Goal: Transaction & Acquisition: Download file/media

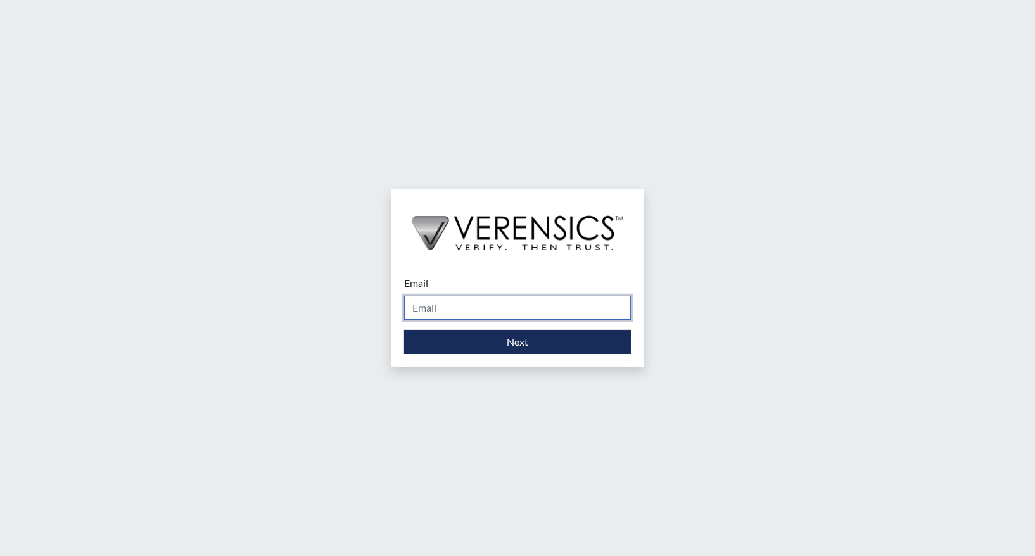
click at [480, 314] on input "Email" at bounding box center [517, 308] width 227 height 24
type input "[PERSON_NAME][EMAIL_ADDRESS][PERSON_NAME][DOMAIN_NAME]"
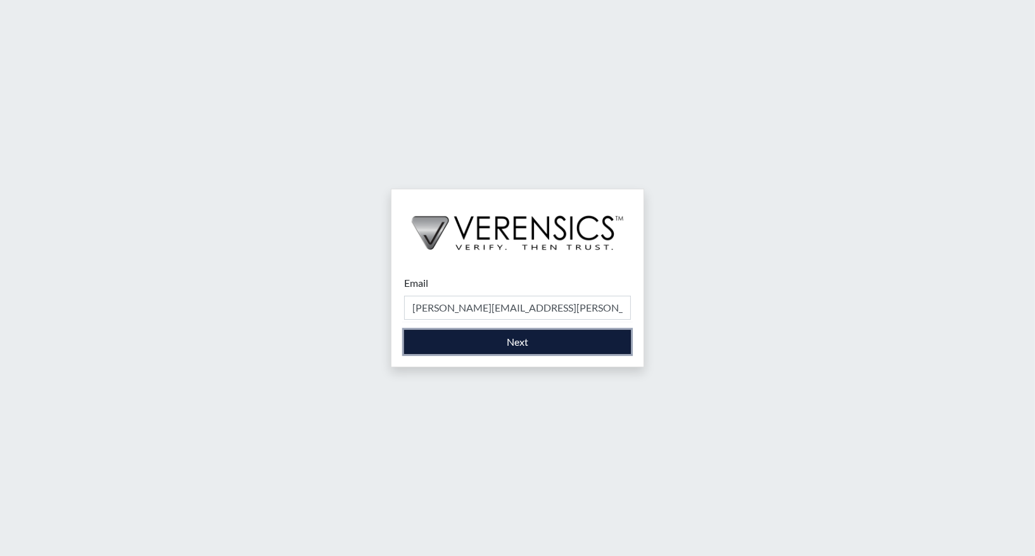
click at [487, 347] on button "Next" at bounding box center [517, 342] width 227 height 24
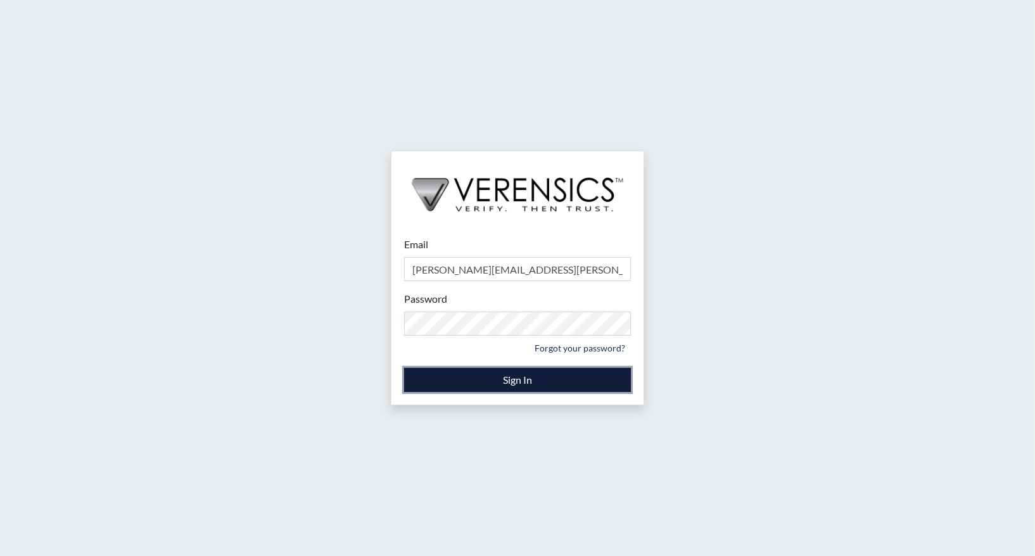
click at [490, 378] on button "Sign In" at bounding box center [517, 380] width 227 height 24
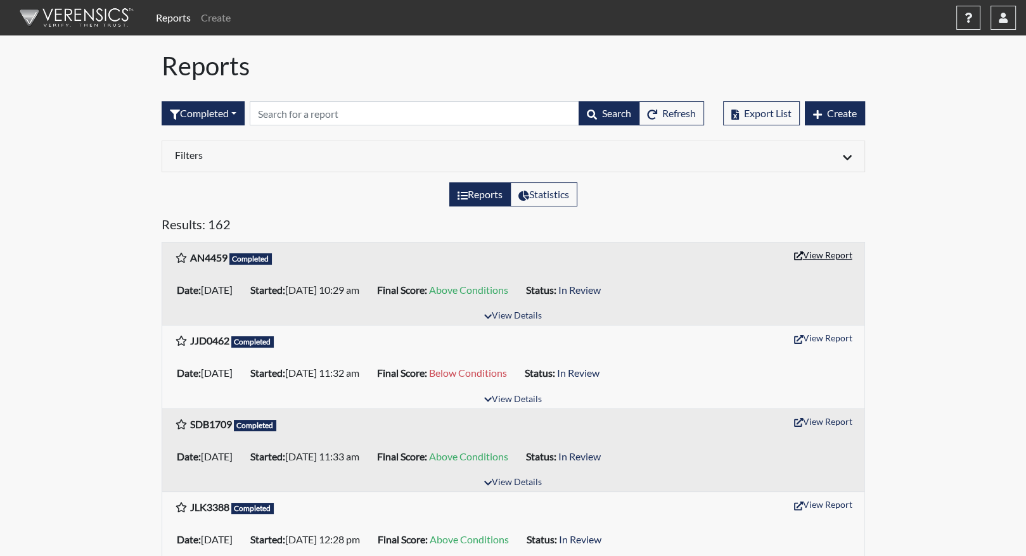
click at [805, 257] on button "View Report" at bounding box center [823, 255] width 70 height 20
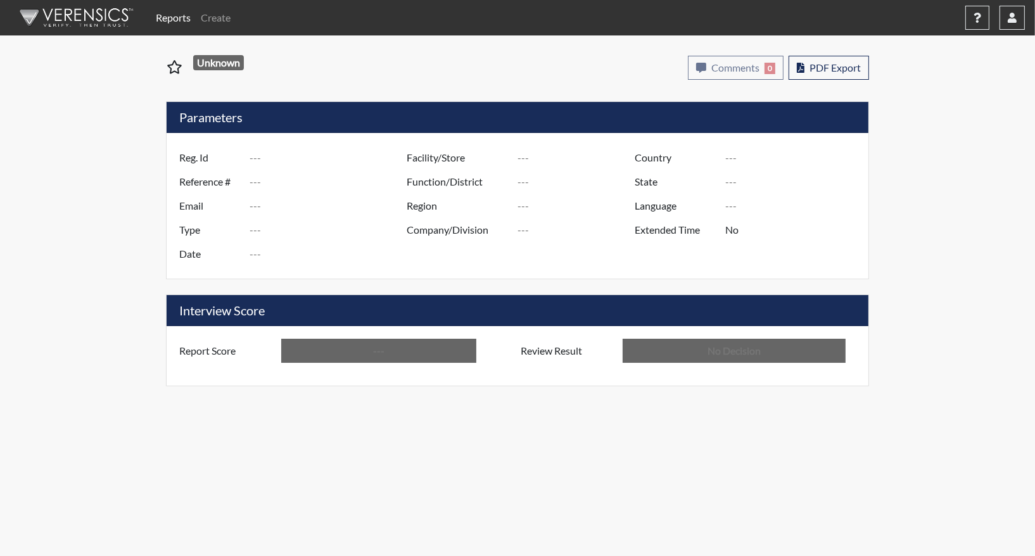
type input "AN4459"
type input "51170"
type input "---"
type input "Corrections Pre-Employment"
type input "[DATE]"
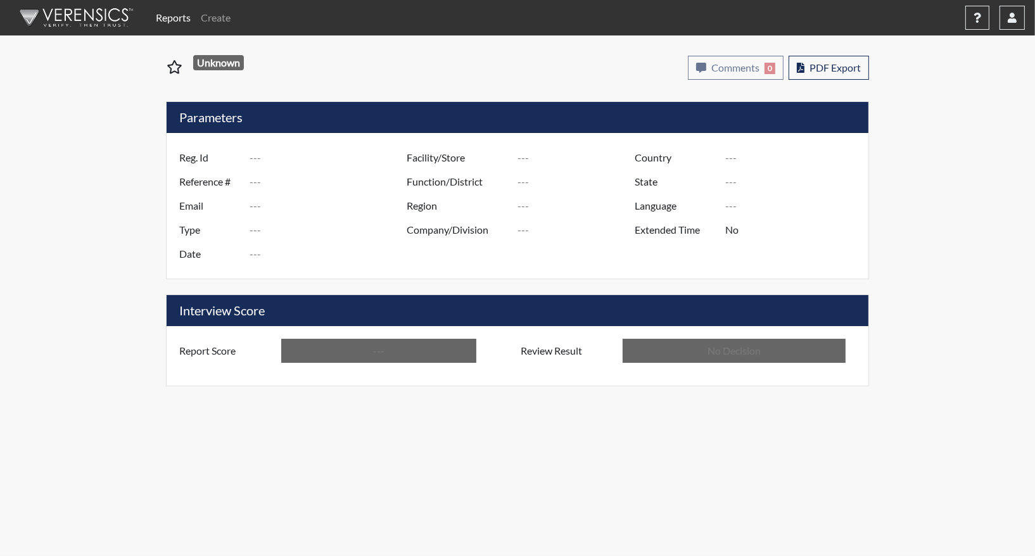
type input "[PERSON_NAME]"
type input "[GEOGRAPHIC_DATA]"
type input "[US_STATE]"
type input "English"
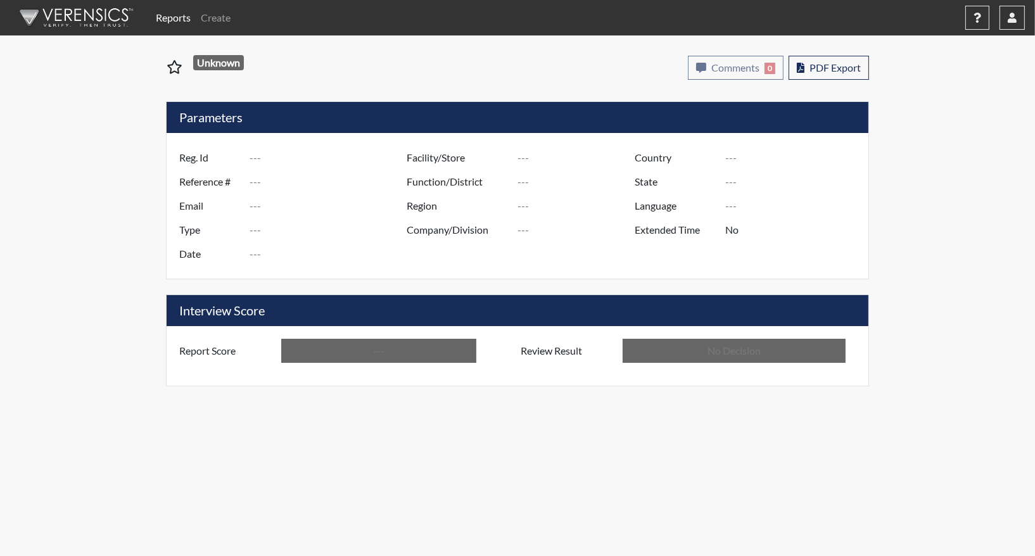
type input "Above Conditions"
type input "In Review"
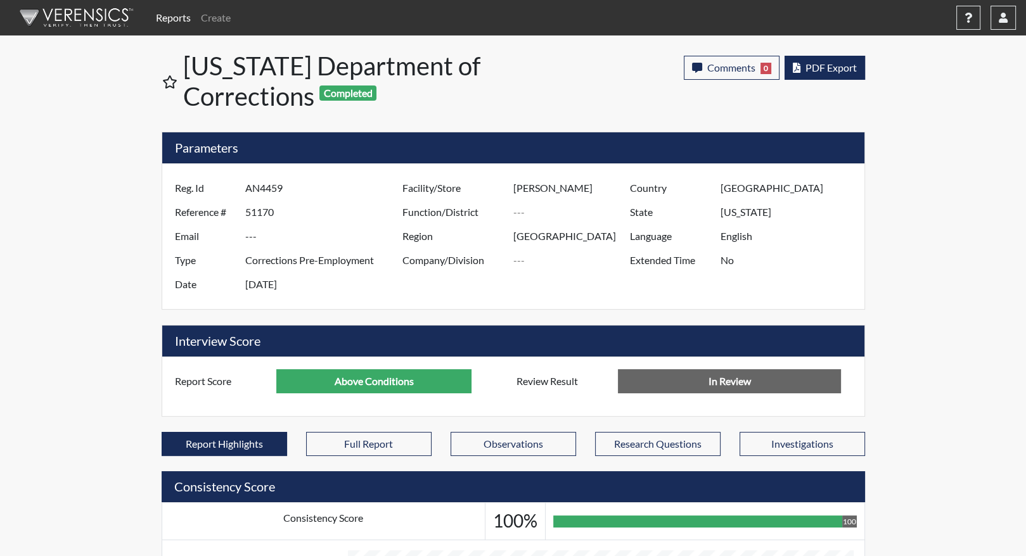
scroll to position [210, 526]
click at [820, 63] on span "PDF Export" at bounding box center [830, 67] width 51 height 12
